Goal: Navigation & Orientation: Understand site structure

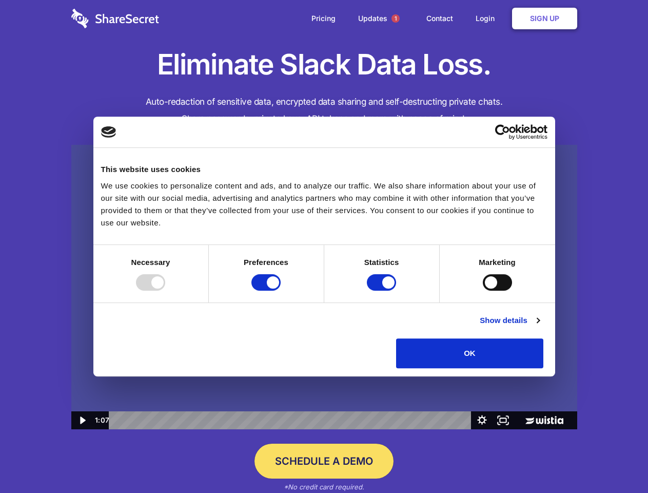
click at [324, 246] on img at bounding box center [324, 287] width 506 height 285
click at [165, 291] on div at bounding box center [150, 282] width 29 height 16
click at [281, 291] on input "Preferences" at bounding box center [266, 282] width 29 height 16
checkbox input "false"
click at [383, 291] on input "Statistics" at bounding box center [381, 282] width 29 height 16
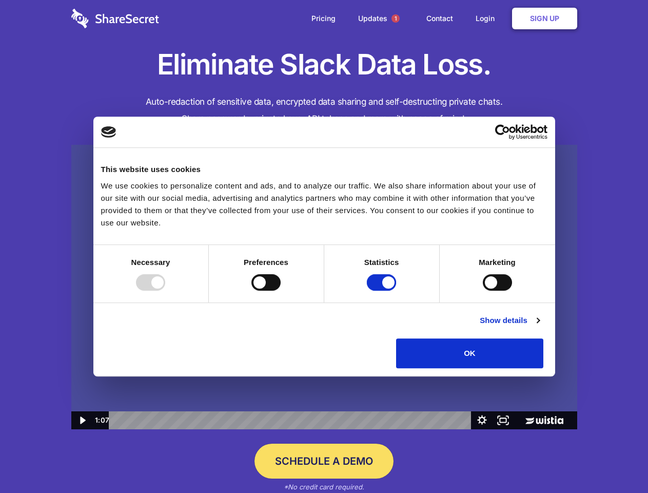
checkbox input "false"
click at [483, 291] on input "Marketing" at bounding box center [497, 282] width 29 height 16
checkbox input "true"
